Goal: Task Accomplishment & Management: Use online tool/utility

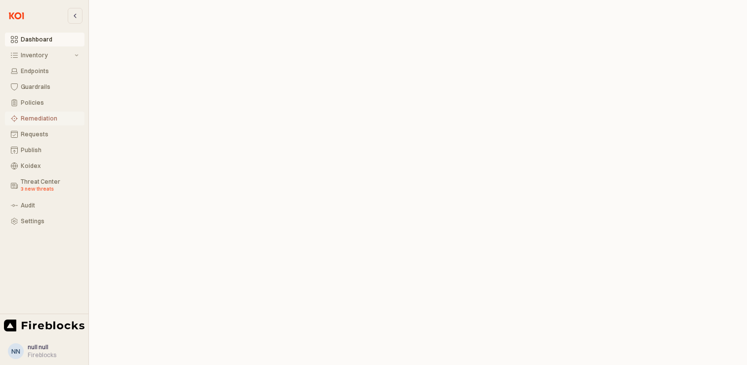
click at [36, 116] on div "Remediation" at bounding box center [50, 118] width 58 height 7
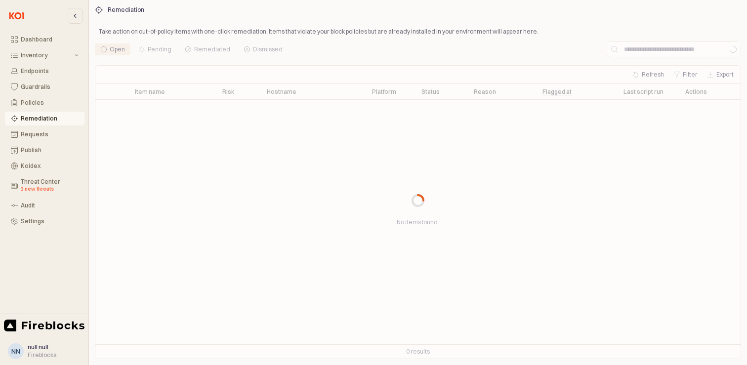
click at [661, 48] on div "App Body" at bounding box center [418, 200] width 646 height 318
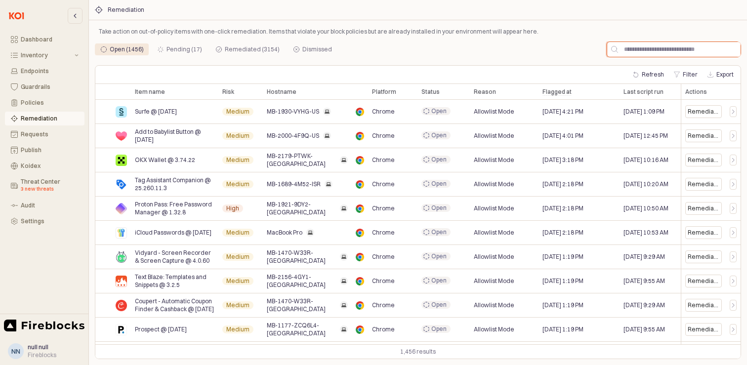
click at [641, 50] on input "App Body" at bounding box center [679, 49] width 122 height 15
paste input "**********"
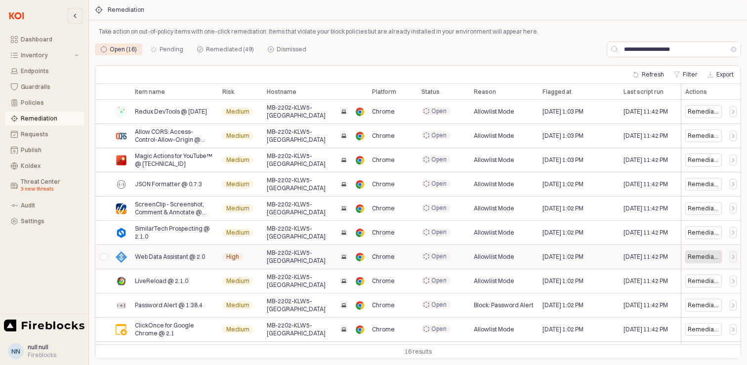
click at [697, 255] on div "Remediate" at bounding box center [704, 257] width 32 height 8
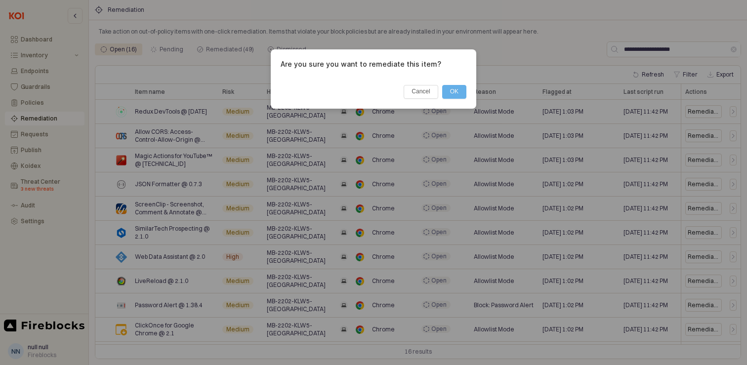
click at [451, 90] on button "OK" at bounding box center [454, 92] width 24 height 14
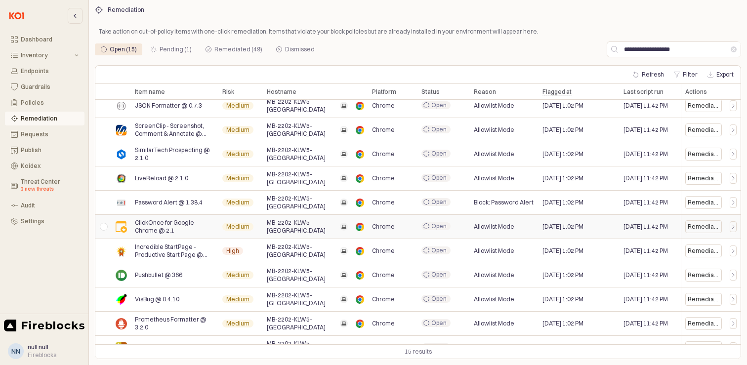
scroll to position [119, 0]
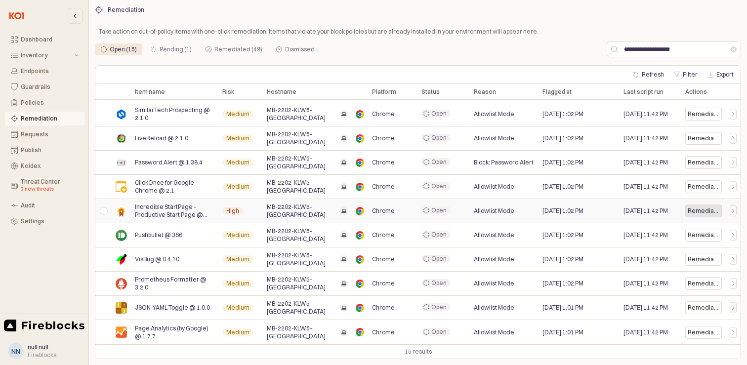
click at [704, 211] on div "Remediate" at bounding box center [704, 211] width 32 height 8
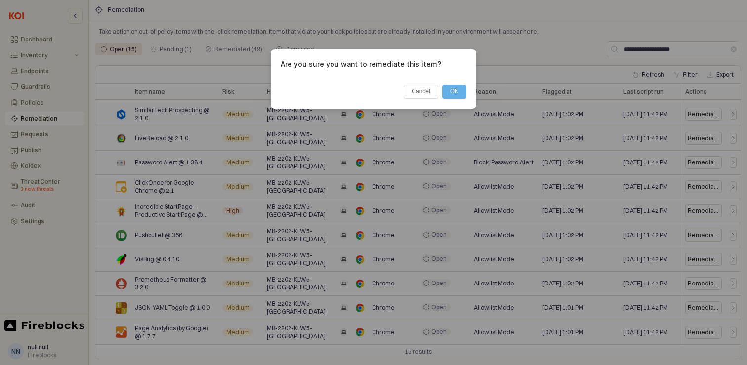
click at [458, 94] on button "OK" at bounding box center [454, 92] width 24 height 14
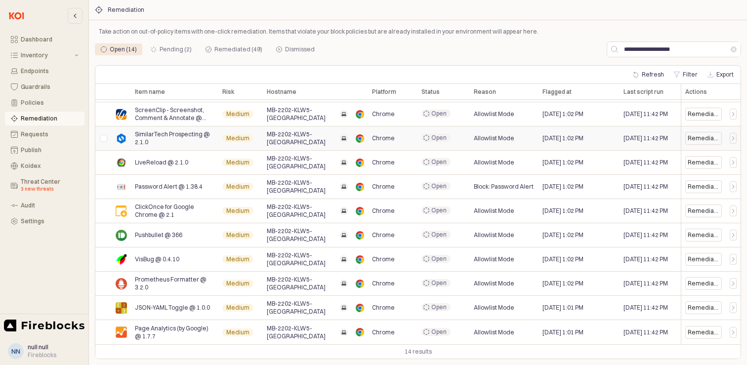
scroll to position [0, 0]
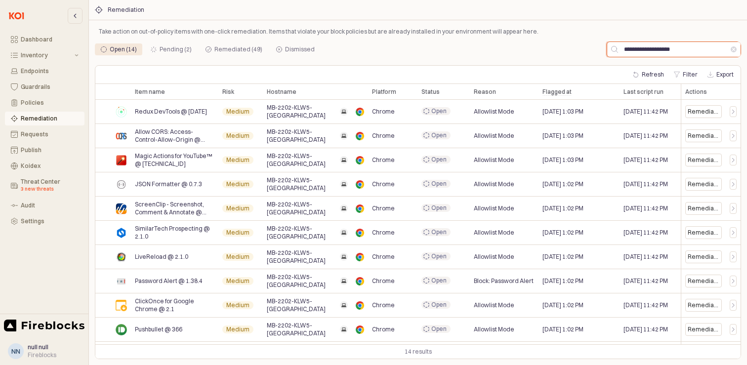
click at [652, 51] on input "**********" at bounding box center [674, 49] width 113 height 15
paste input "App Body"
type input "**********"
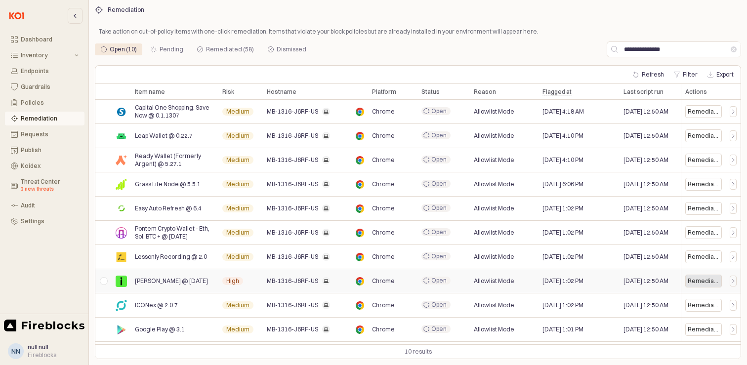
click at [694, 281] on div "Remediate" at bounding box center [704, 281] width 32 height 8
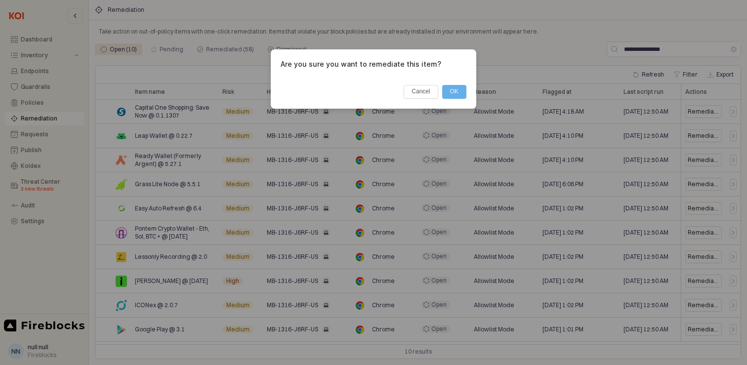
click at [450, 91] on button "OK" at bounding box center [454, 92] width 24 height 14
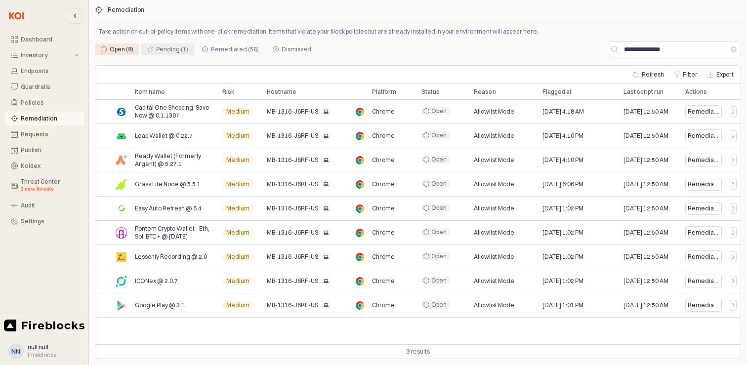
click at [170, 49] on div "Pending (1)" at bounding box center [172, 49] width 32 height 12
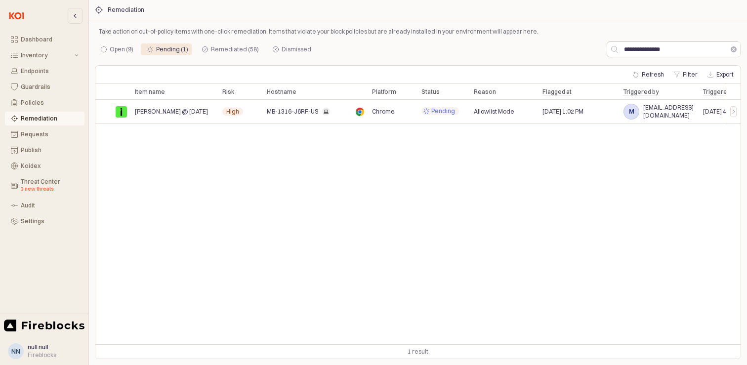
click at [732, 49] on button "Clear" at bounding box center [734, 49] width 6 height 6
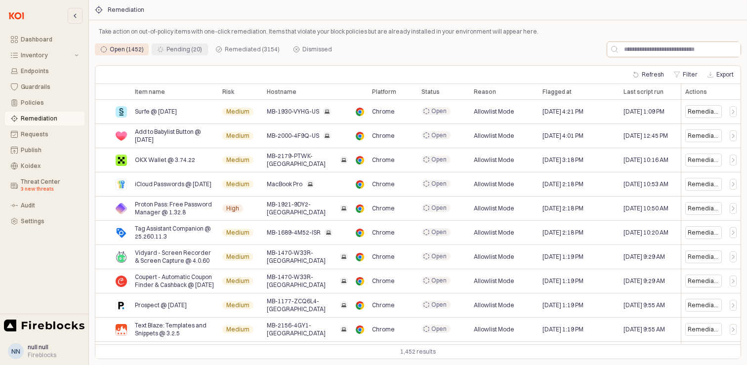
click at [174, 45] on div "Pending (20)" at bounding box center [184, 49] width 36 height 12
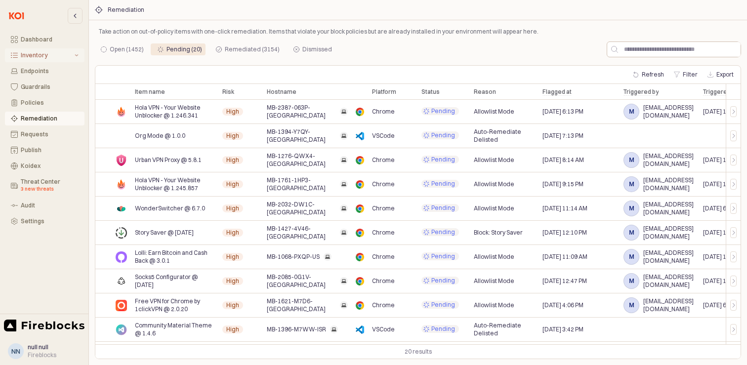
click at [43, 52] on div "Inventory" at bounding box center [47, 55] width 52 height 7
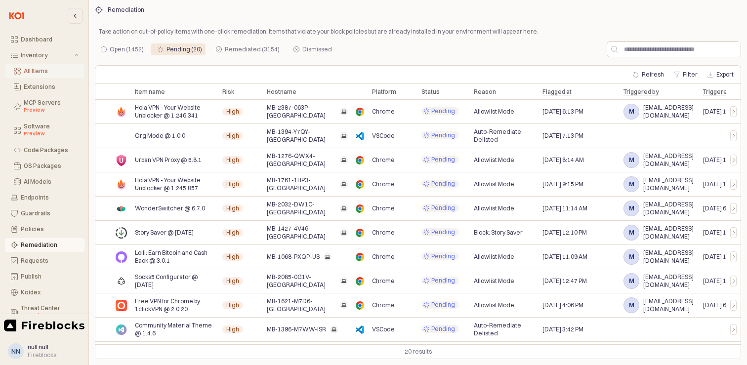
click at [33, 71] on div "All Items" at bounding box center [51, 71] width 55 height 7
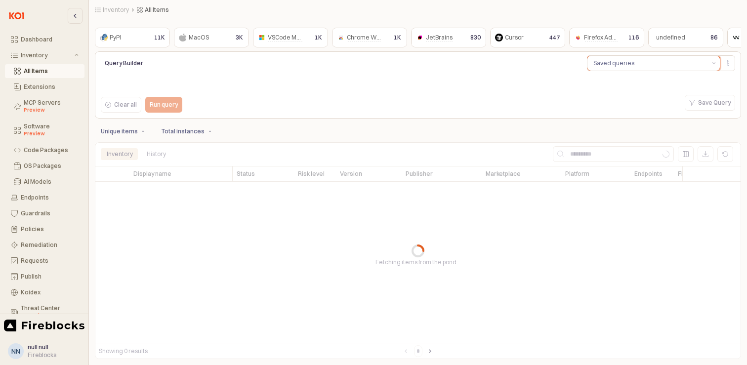
click at [649, 67] on button "Saved queries" at bounding box center [647, 63] width 121 height 15
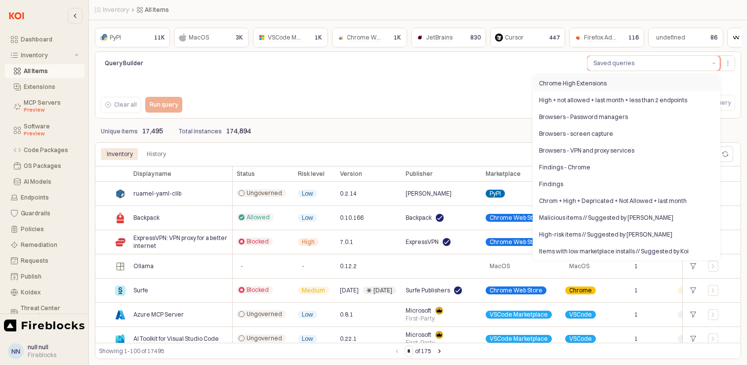
click at [583, 82] on div "Chrome High Extensions" at bounding box center [623, 84] width 169 height 8
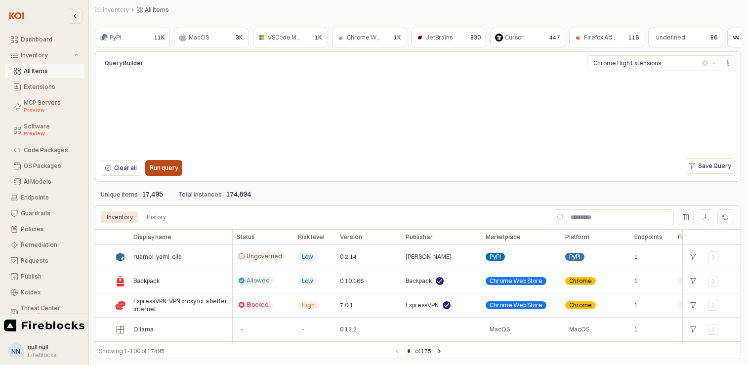
click at [169, 167] on p "Run query" at bounding box center [164, 168] width 28 height 8
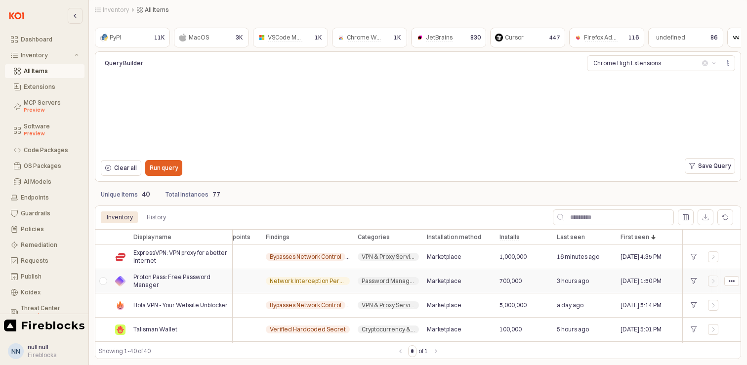
scroll to position [0, 429]
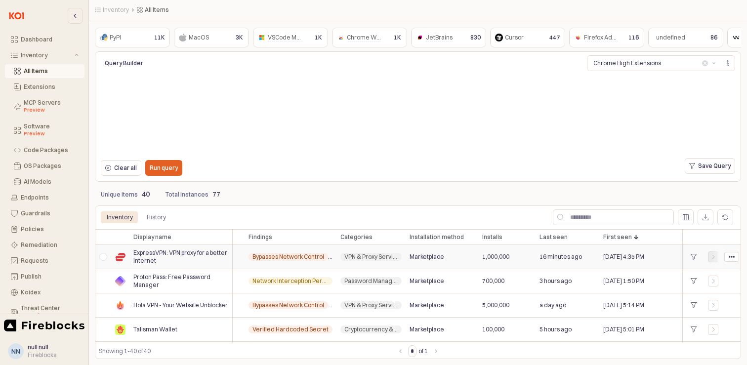
click at [713, 256] on icon "App Body" at bounding box center [713, 257] width 2 height 4
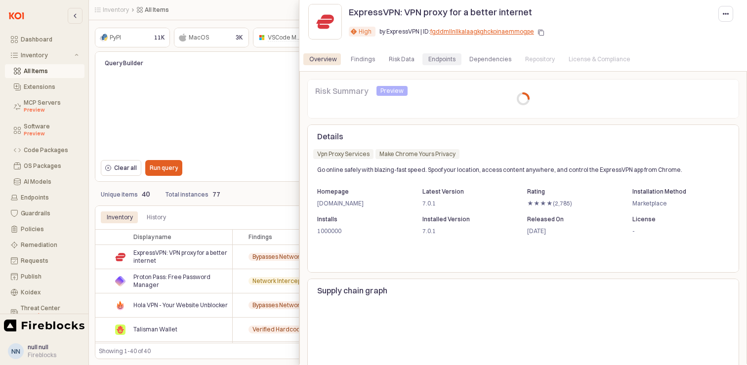
click at [438, 59] on div "Endpoints" at bounding box center [441, 59] width 27 height 12
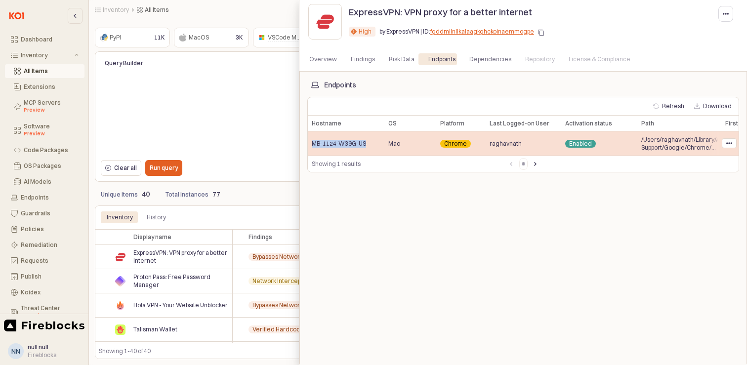
drag, startPoint x: 331, startPoint y: 142, endPoint x: 313, endPoint y: 143, distance: 18.8
click at [313, 143] on div "MB-1124-W39G-US" at bounding box center [346, 143] width 77 height 24
copy span "MB-1124-W39G-US"
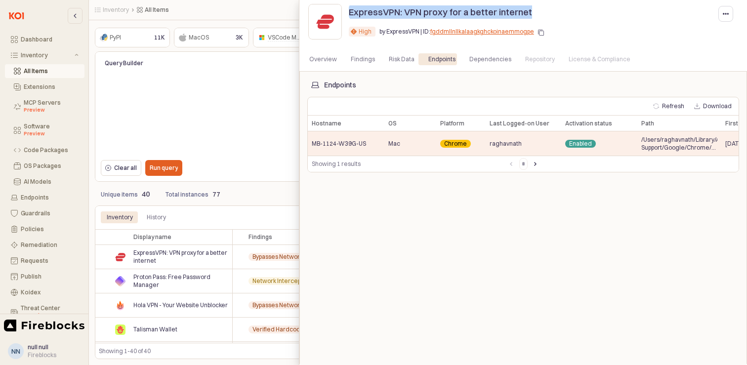
drag, startPoint x: 512, startPoint y: 12, endPoint x: 350, endPoint y: 16, distance: 162.0
click at [350, 16] on div "ExpressVPN: VPN proxy for a better internet" at bounding box center [462, 12] width 227 height 16
copy p "ExpressVPN: VPN proxy for a better internet"
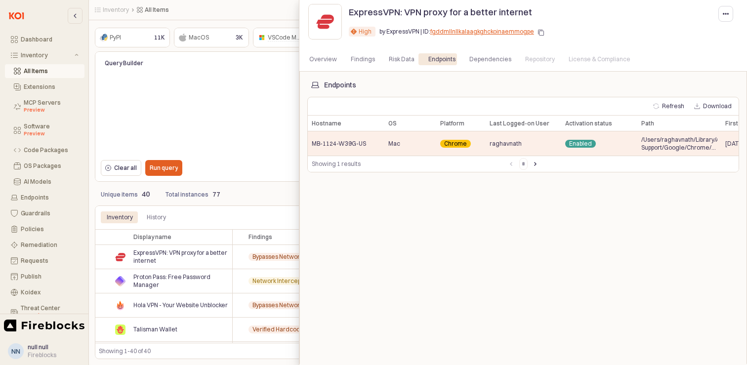
click at [286, 179] on div at bounding box center [373, 182] width 747 height 365
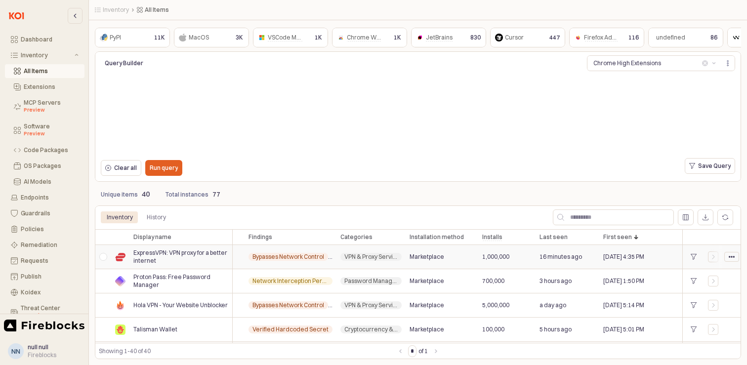
click at [732, 255] on icon "App Body" at bounding box center [732, 257] width 6 height 6
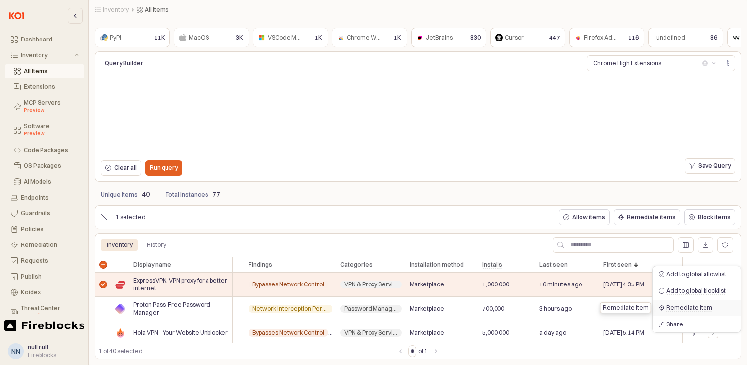
click at [683, 308] on span "Remediate item" at bounding box center [689, 308] width 46 height 8
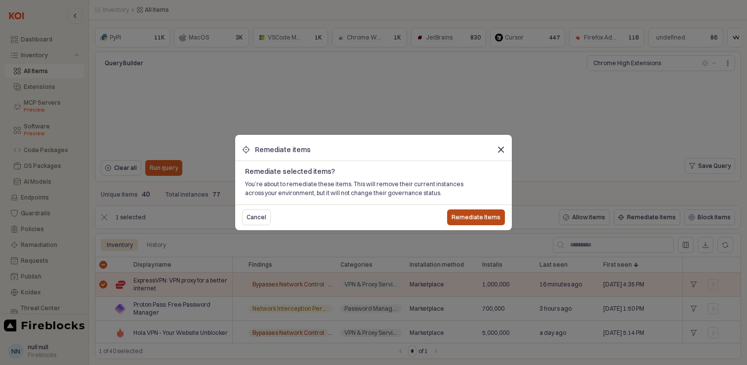
click at [488, 214] on p "Remediate Items" at bounding box center [475, 217] width 49 height 8
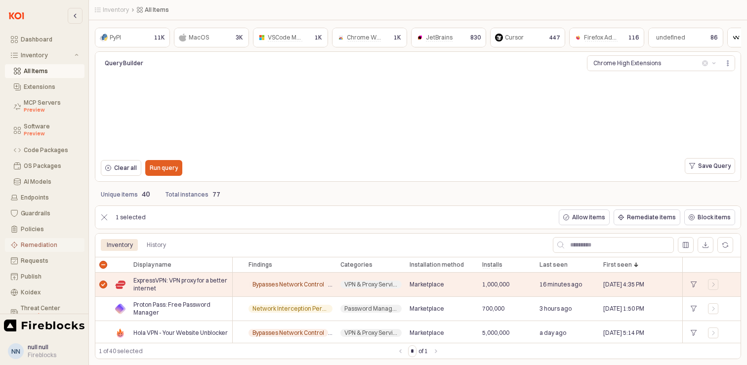
click at [35, 247] on div "Remediation" at bounding box center [50, 245] width 58 height 7
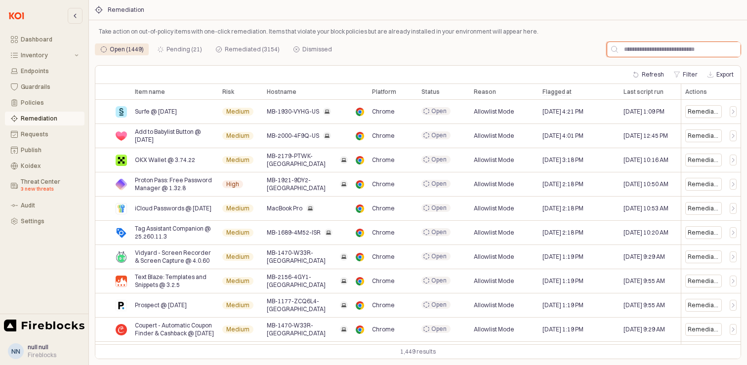
click at [650, 50] on input "App Body" at bounding box center [679, 49] width 122 height 15
paste input "**********"
type input "**********"
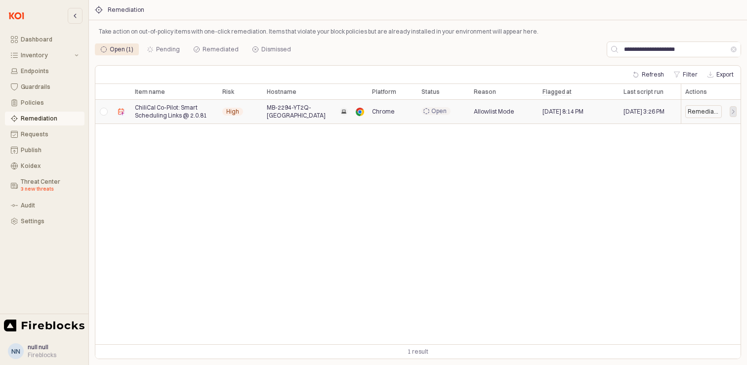
click at [733, 112] on icon "App Body" at bounding box center [733, 112] width 6 height 6
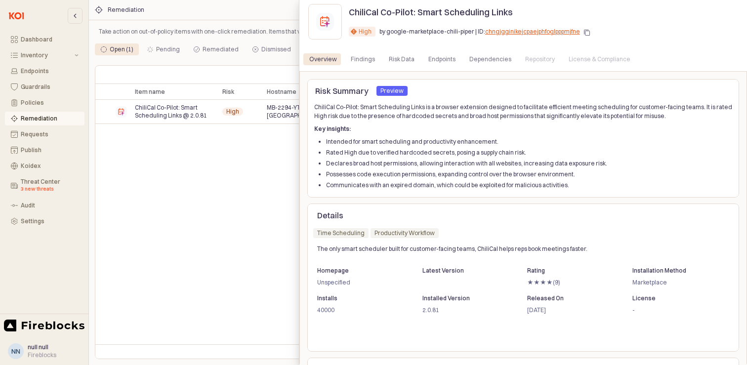
click at [584, 32] on icon "App Sidebar" at bounding box center [587, 33] width 6 height 6
click at [598, 72] on div "Risk Summary Preview Preview ChiliCal Co-Pilot: Smart Scheduling Links is a bro…" at bounding box center [522, 235] width 447 height 328
click at [266, 155] on div at bounding box center [373, 182] width 747 height 365
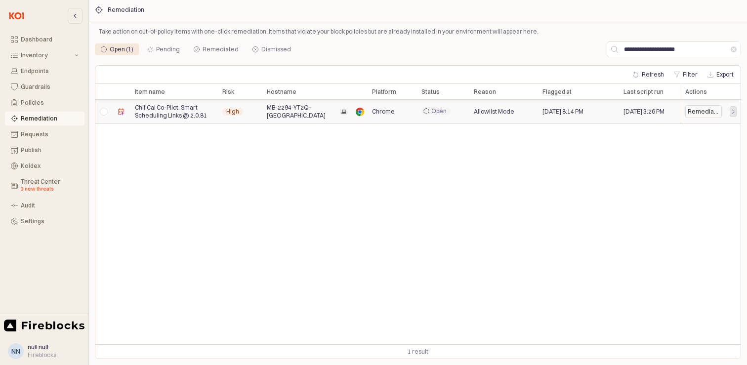
click at [734, 113] on icon "App Body" at bounding box center [733, 112] width 6 height 6
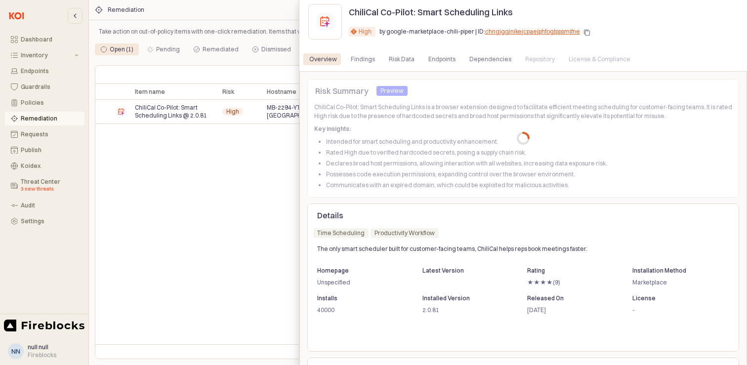
click at [584, 33] on icon "App Sidebar" at bounding box center [587, 33] width 6 height 6
click at [33, 102] on div at bounding box center [373, 182] width 747 height 365
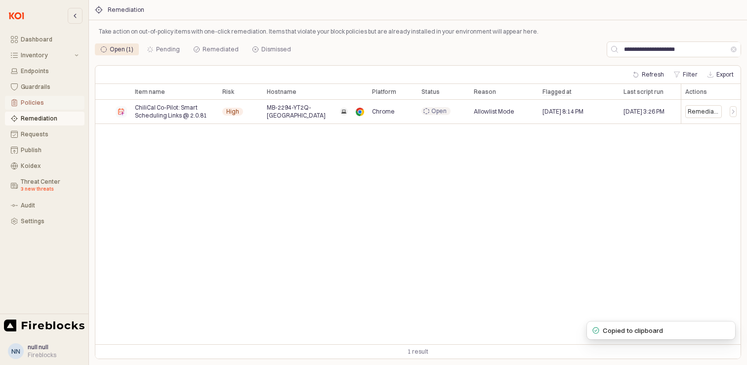
click at [30, 102] on div "Policies" at bounding box center [50, 102] width 58 height 7
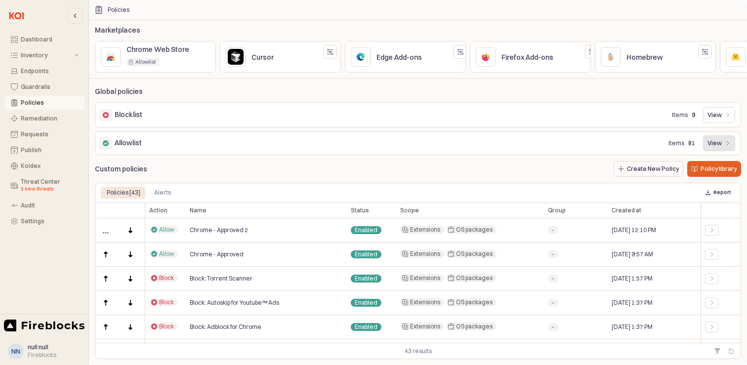
click at [719, 147] on p "View" at bounding box center [714, 143] width 14 height 8
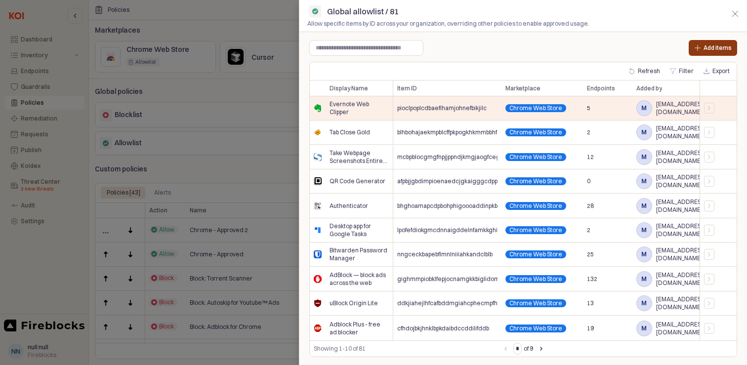
click at [715, 48] on p "Add items" at bounding box center [717, 48] width 28 height 8
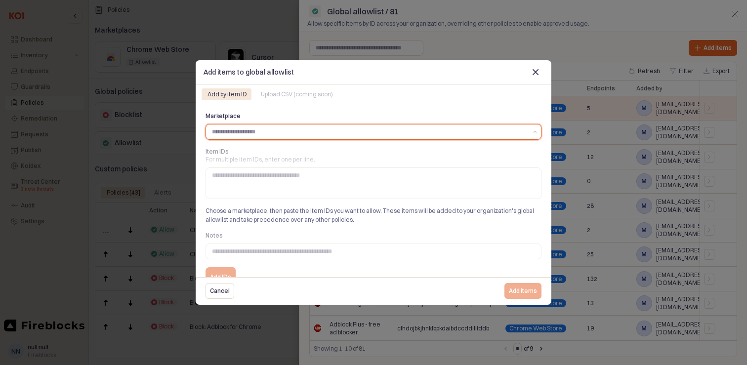
click at [241, 131] on input "Marketplace" at bounding box center [369, 132] width 315 height 10
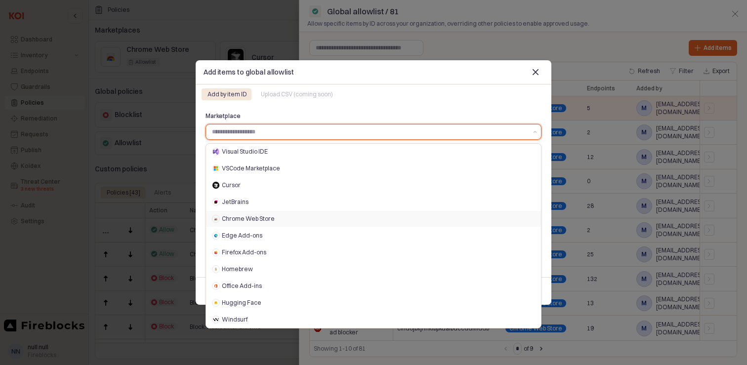
click at [253, 216] on div "Chrome Web Store" at bounding box center [375, 219] width 307 height 8
type input "**********"
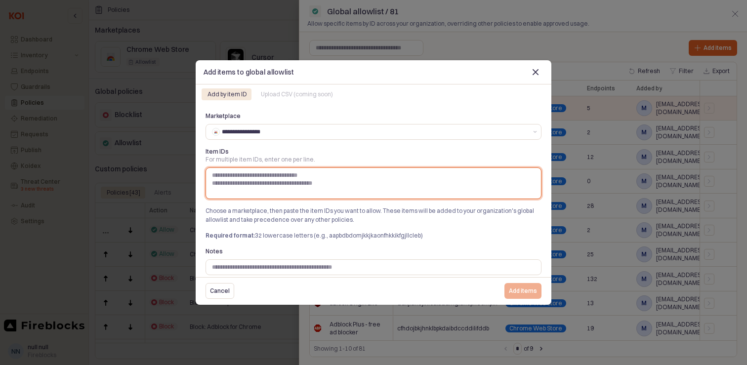
click at [244, 177] on textarea "Item IDs For multiple item IDs, enter one per line." at bounding box center [373, 183] width 323 height 24
paste textarea "**********"
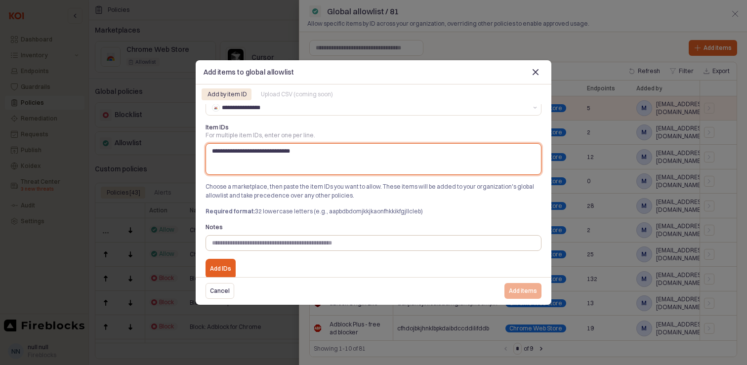
scroll to position [24, 0]
type textarea "**********"
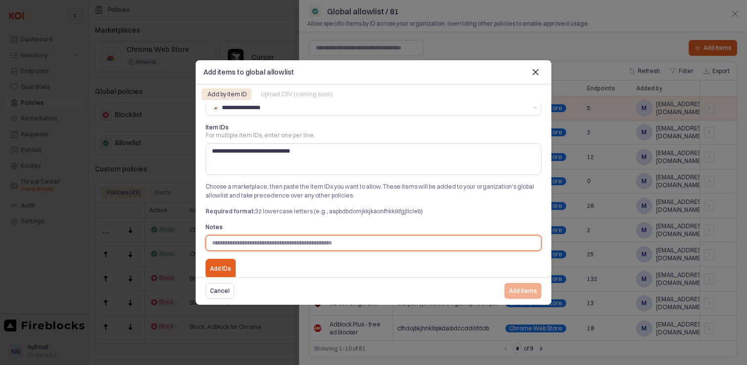
click at [271, 245] on input "Notes" at bounding box center [373, 243] width 335 height 15
type input "**********"
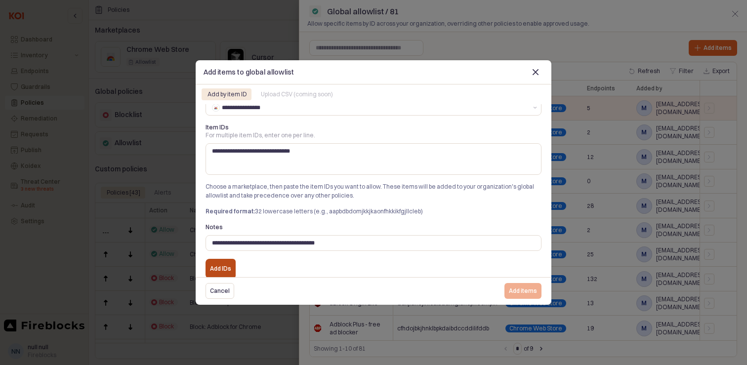
click at [216, 271] on p "Add IDs" at bounding box center [220, 269] width 21 height 8
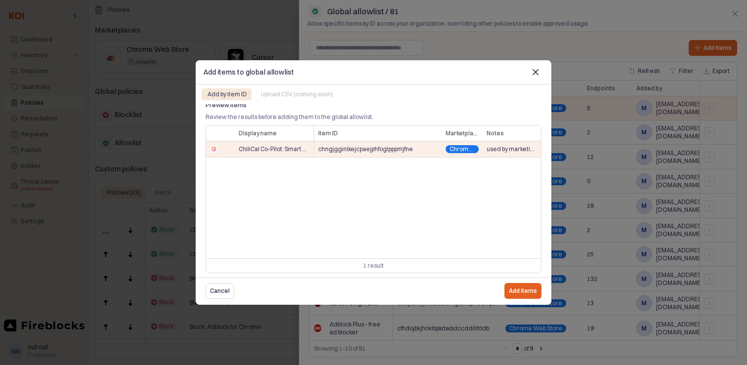
scroll to position [211, 0]
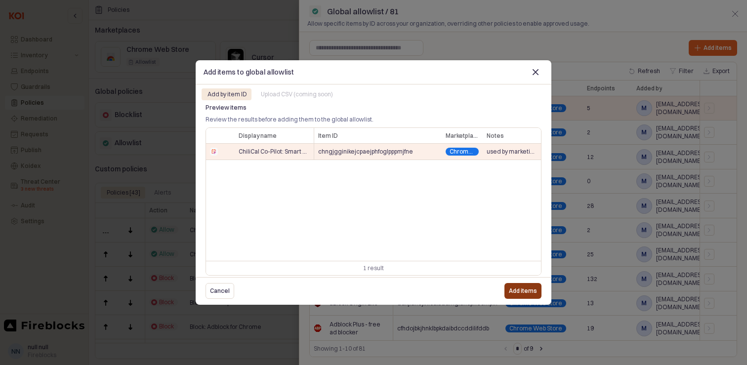
click at [520, 289] on p "Add items" at bounding box center [523, 291] width 28 height 8
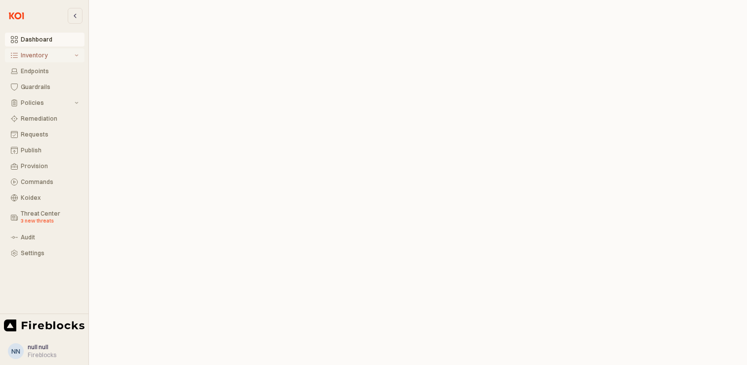
click at [32, 56] on div "Inventory" at bounding box center [47, 55] width 52 height 7
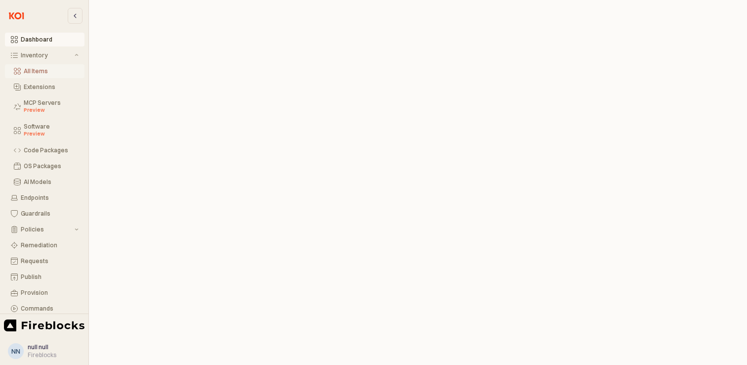
click at [40, 72] on div "All Items" at bounding box center [51, 71] width 55 height 7
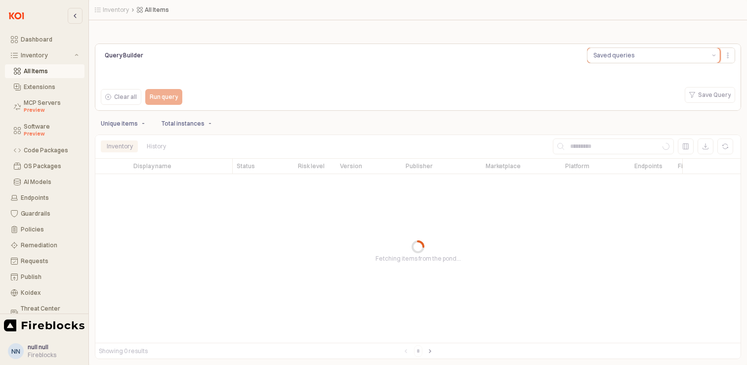
click at [657, 56] on button "Saved queries" at bounding box center [647, 55] width 121 height 15
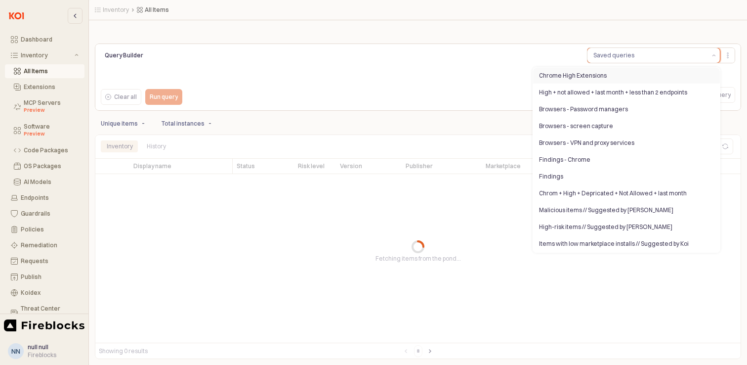
click at [591, 76] on div "Chrome High Extensions" at bounding box center [623, 76] width 169 height 8
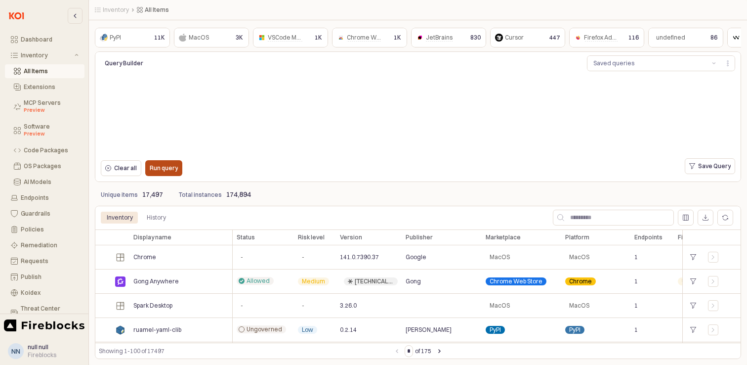
click at [172, 167] on p "Run query" at bounding box center [164, 168] width 28 height 8
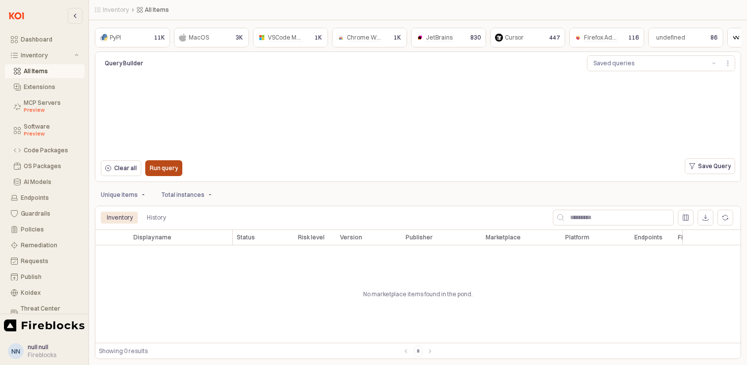
click at [163, 167] on p "Run query" at bounding box center [164, 168] width 28 height 8
click at [170, 165] on p "Run query" at bounding box center [164, 168] width 28 height 8
